Goal: Task Accomplishment & Management: Complete application form

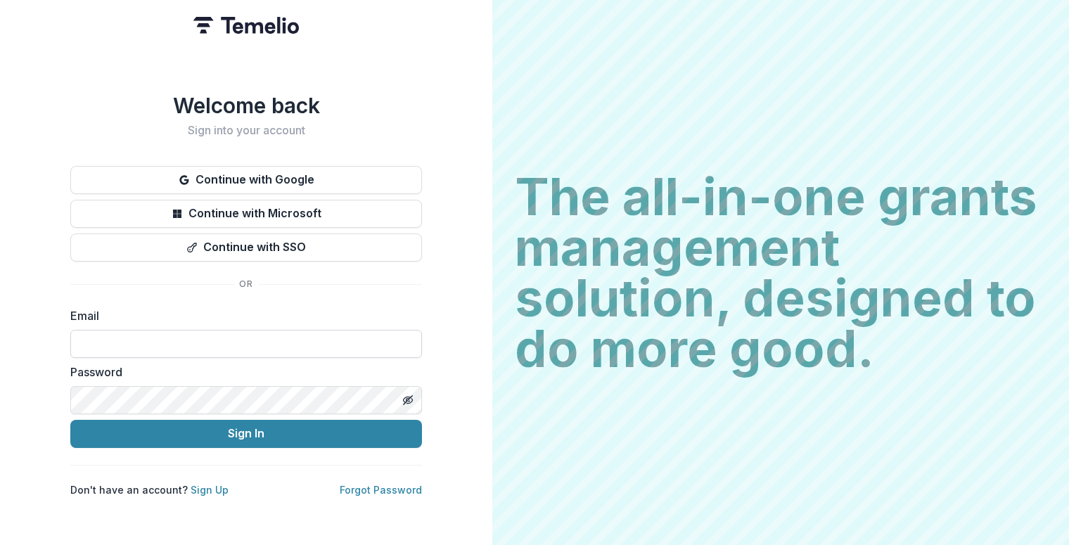
click at [202, 348] on input at bounding box center [246, 344] width 352 height 28
click at [262, 257] on div "Welcome back Sign into your account Continue with Google Continue with Microsof…" at bounding box center [246, 295] width 352 height 404
click at [262, 233] on button "Continue with SSO" at bounding box center [246, 247] width 352 height 28
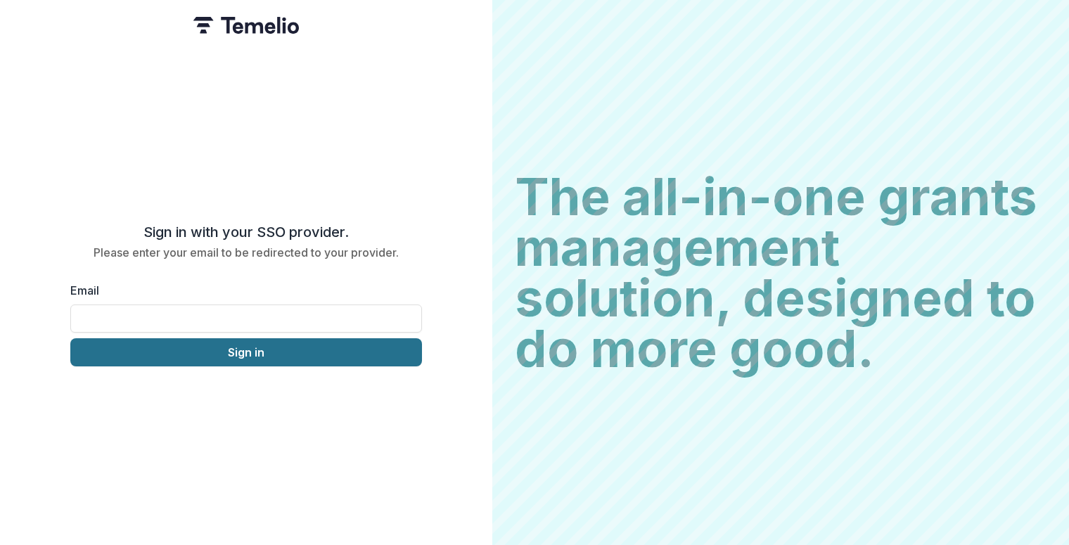
click at [200, 338] on button "Sign in" at bounding box center [246, 352] width 352 height 28
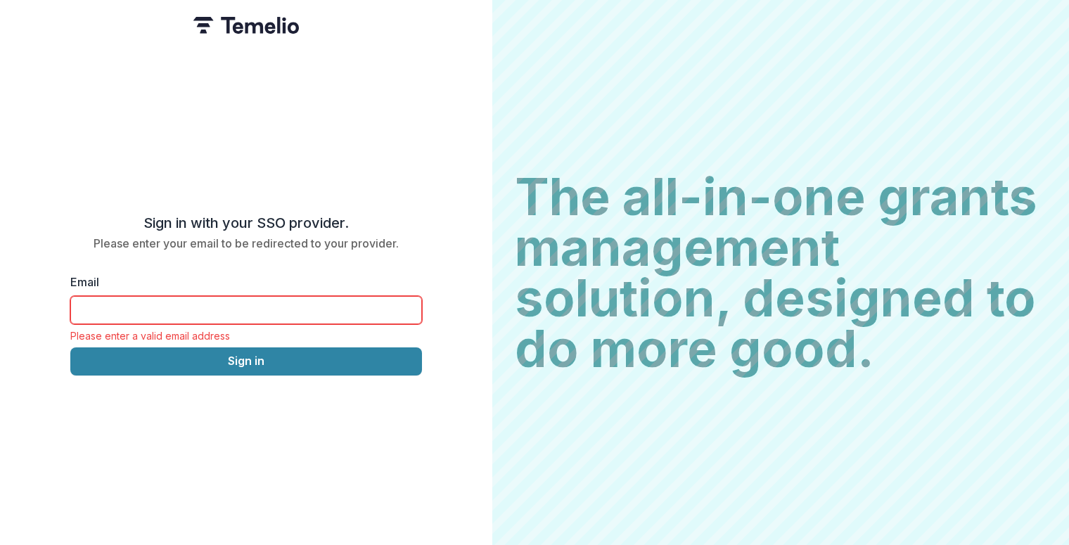
click at [200, 301] on input "Email" at bounding box center [246, 310] width 352 height 28
type input "**********"
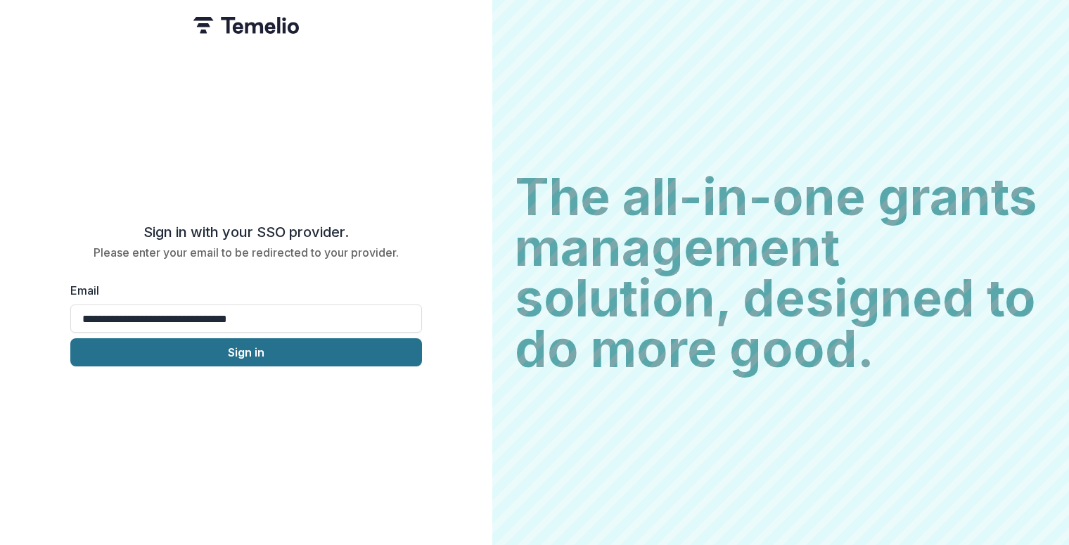
click at [236, 351] on button "Sign in" at bounding box center [246, 352] width 352 height 28
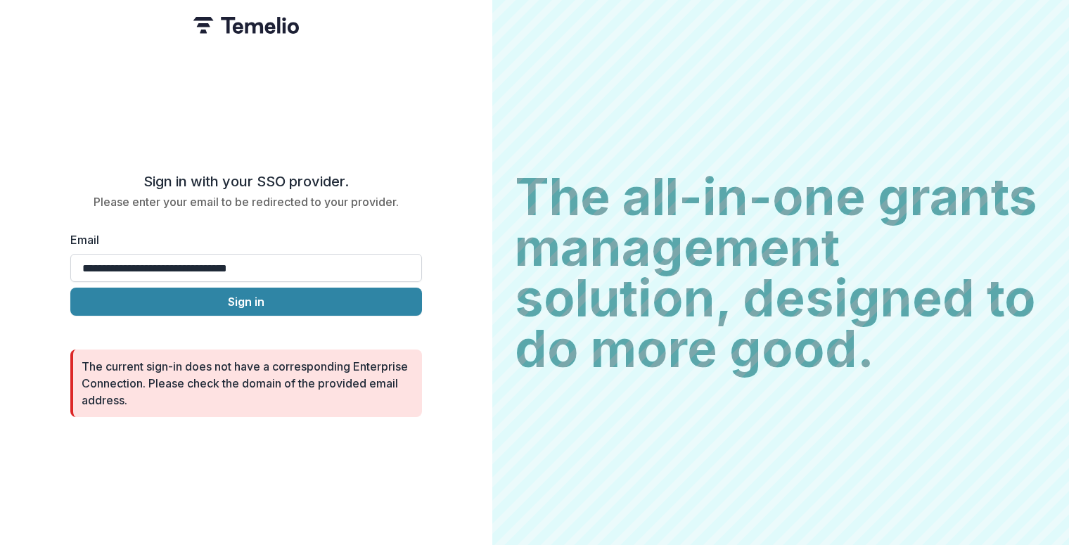
click at [306, 274] on input "**********" at bounding box center [246, 268] width 352 height 28
click at [340, 187] on div "Sign in with your SSO provider. Please enter your email to be redirected to you…" at bounding box center [246, 191] width 352 height 36
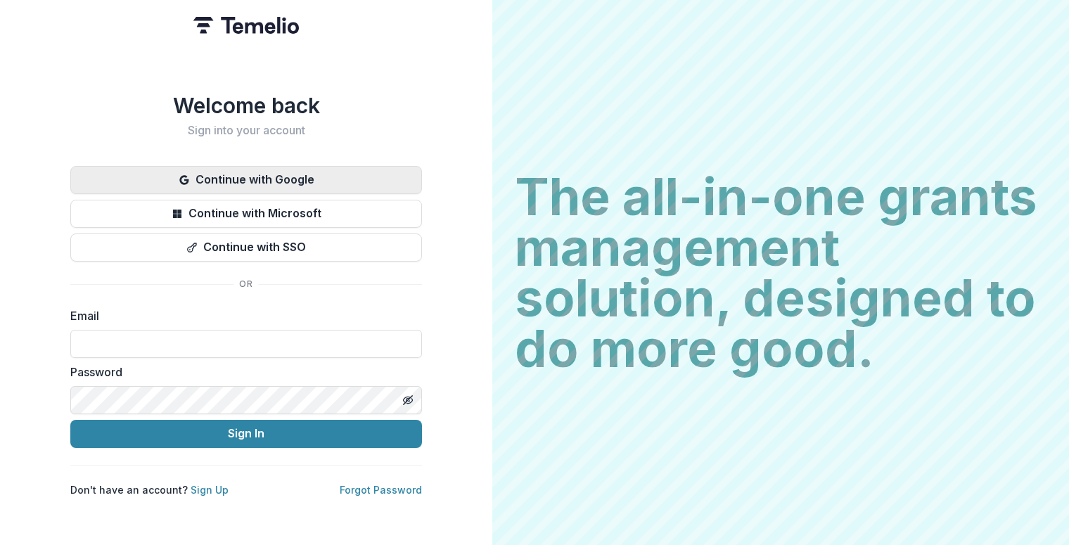
click at [262, 170] on button "Continue with Google" at bounding box center [246, 180] width 352 height 28
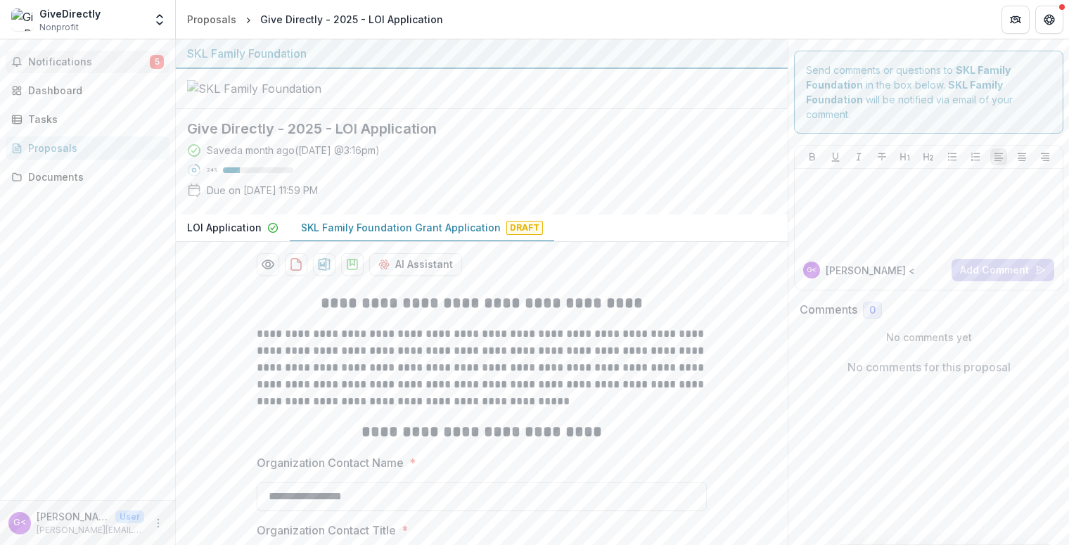
click at [98, 61] on span "Notifications" at bounding box center [89, 62] width 122 height 12
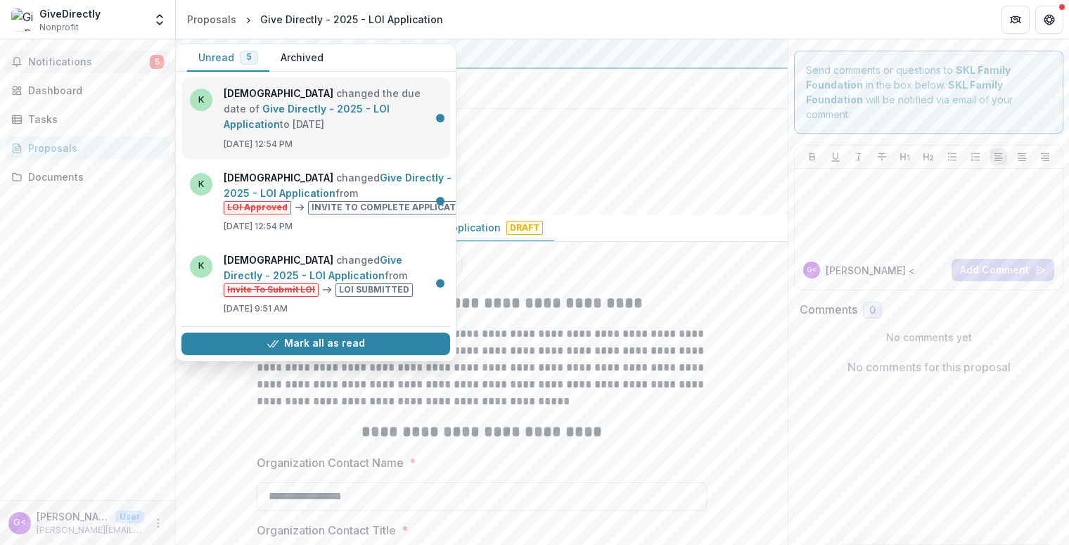
click at [343, 130] on link "Give Directly - 2025 - LOI Application" at bounding box center [307, 116] width 166 height 27
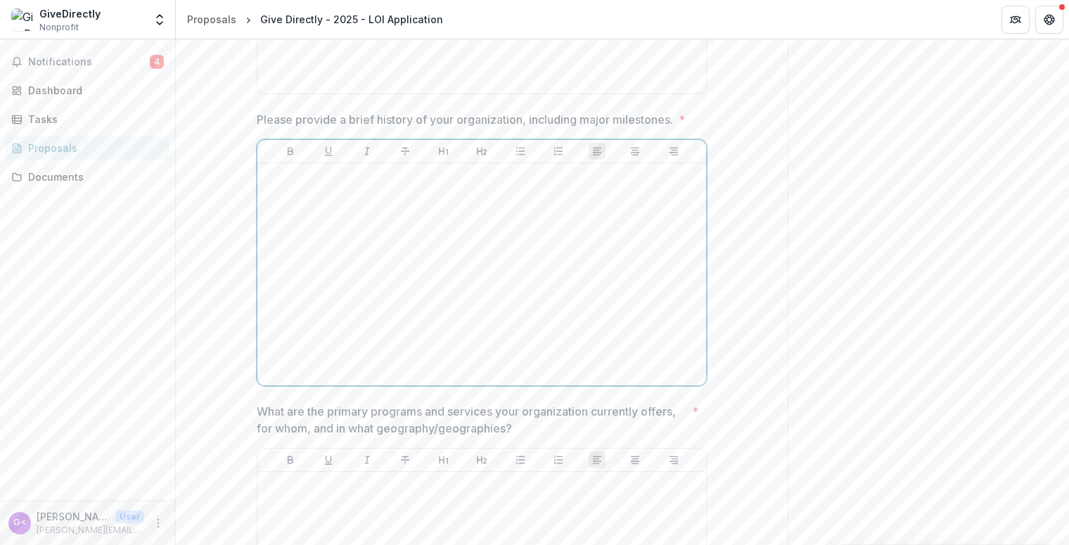
click at [395, 310] on div at bounding box center [481, 274] width 437 height 211
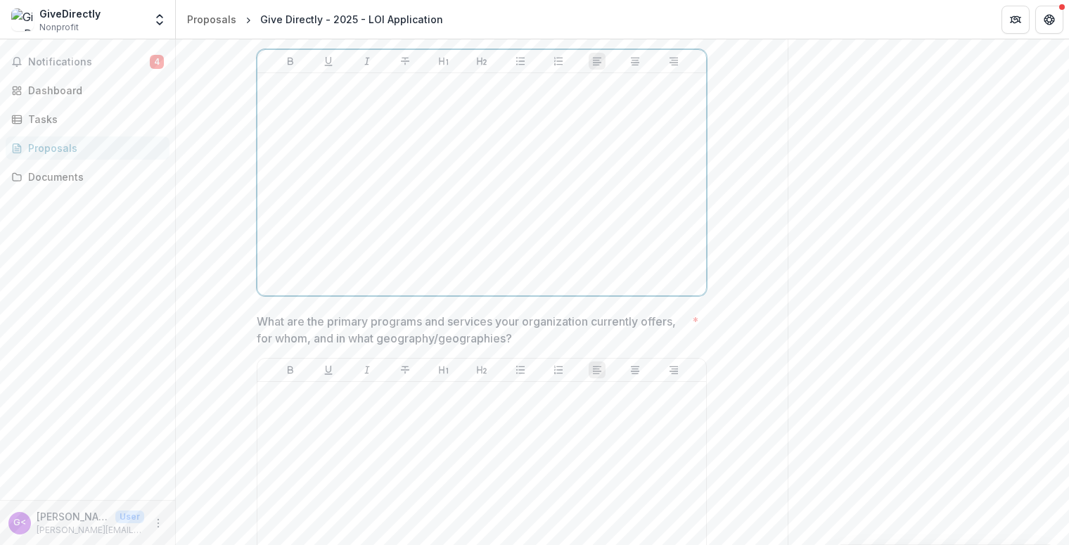
scroll to position [1214, 0]
